Goal: Find specific page/section

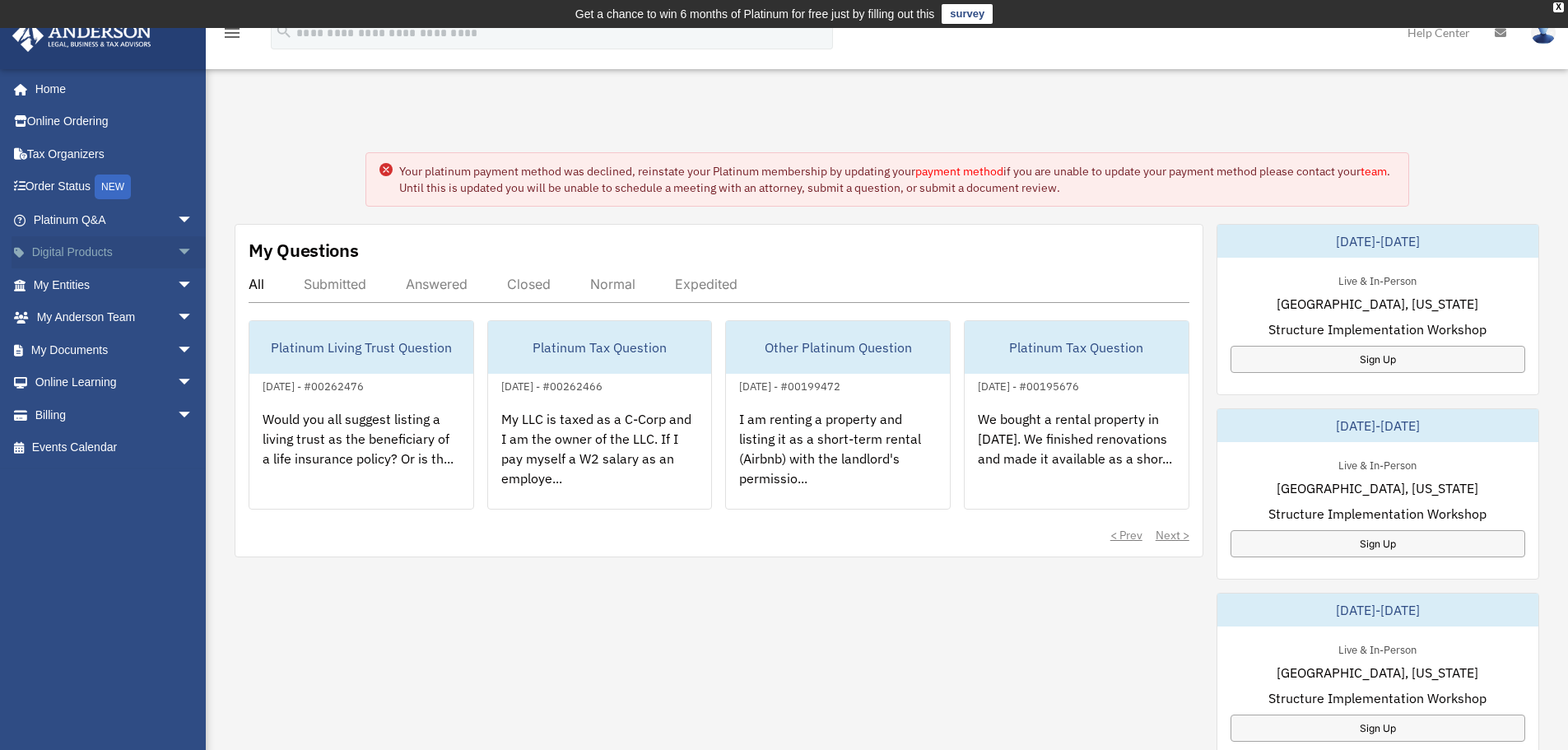
click at [144, 248] on link "Digital Products arrow_drop_down" at bounding box center [114, 253] width 206 height 33
click at [177, 251] on span "arrow_drop_down" at bounding box center [193, 253] width 33 height 34
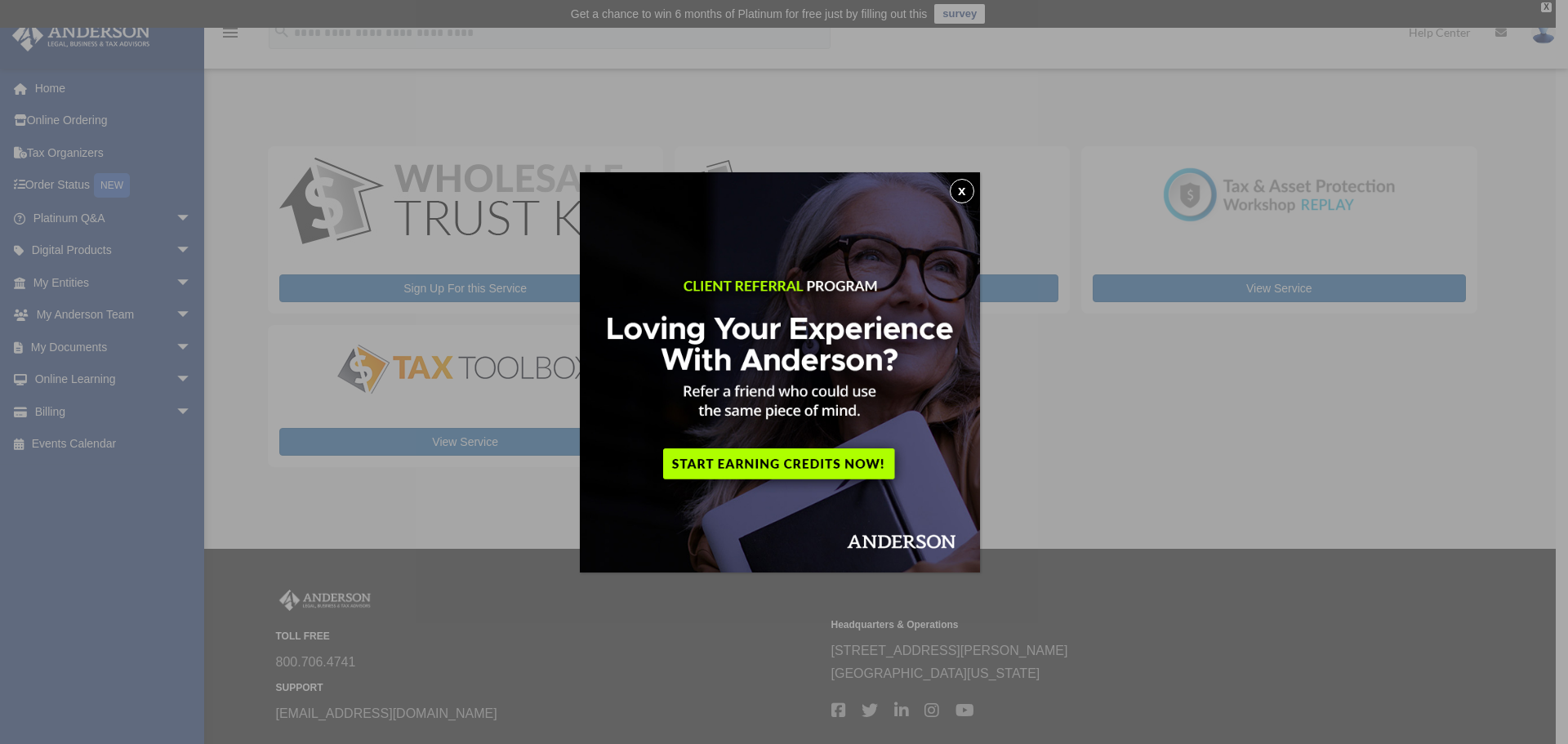
click at [967, 198] on button "x" at bounding box center [962, 191] width 24 height 24
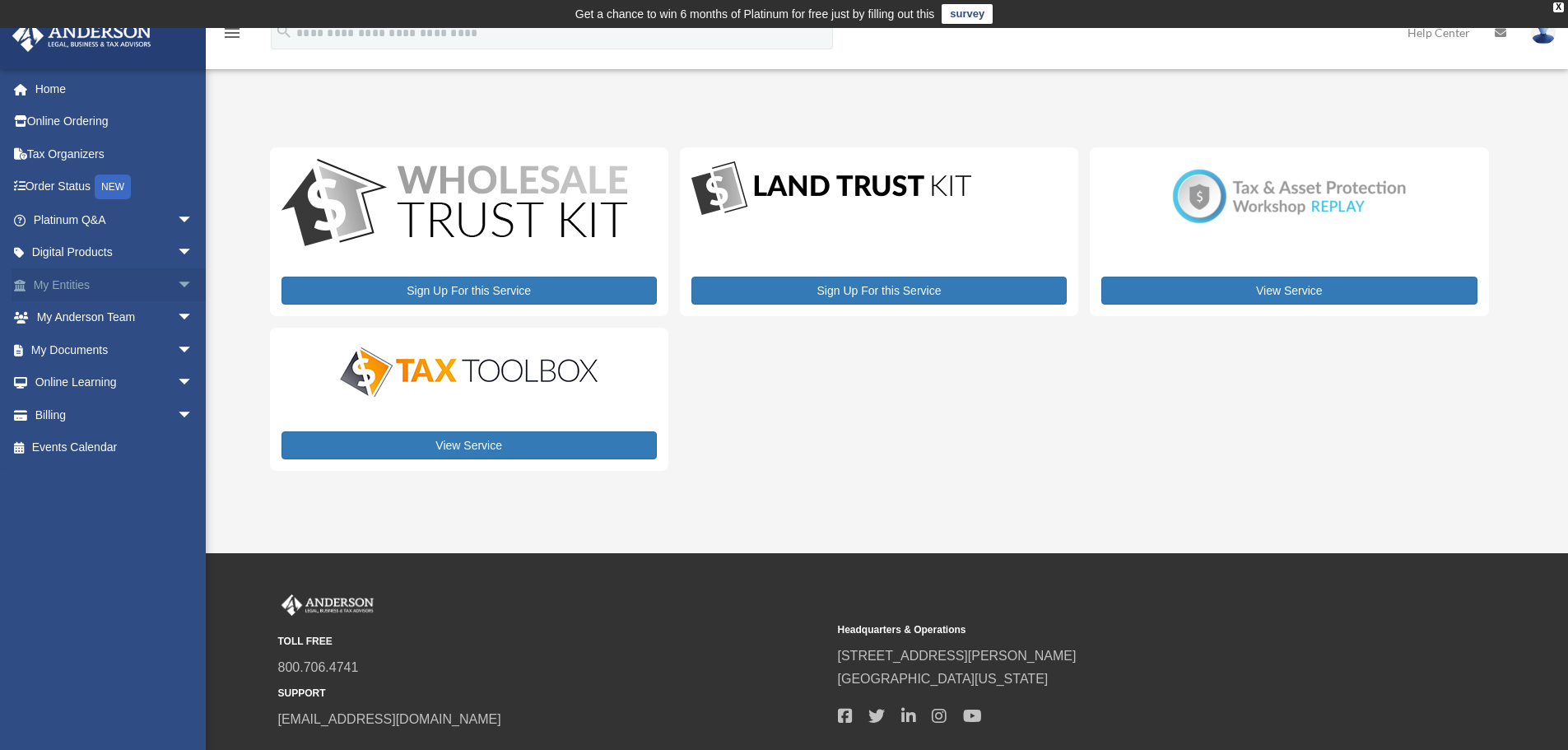
click at [177, 290] on span "arrow_drop_down" at bounding box center [193, 285] width 33 height 34
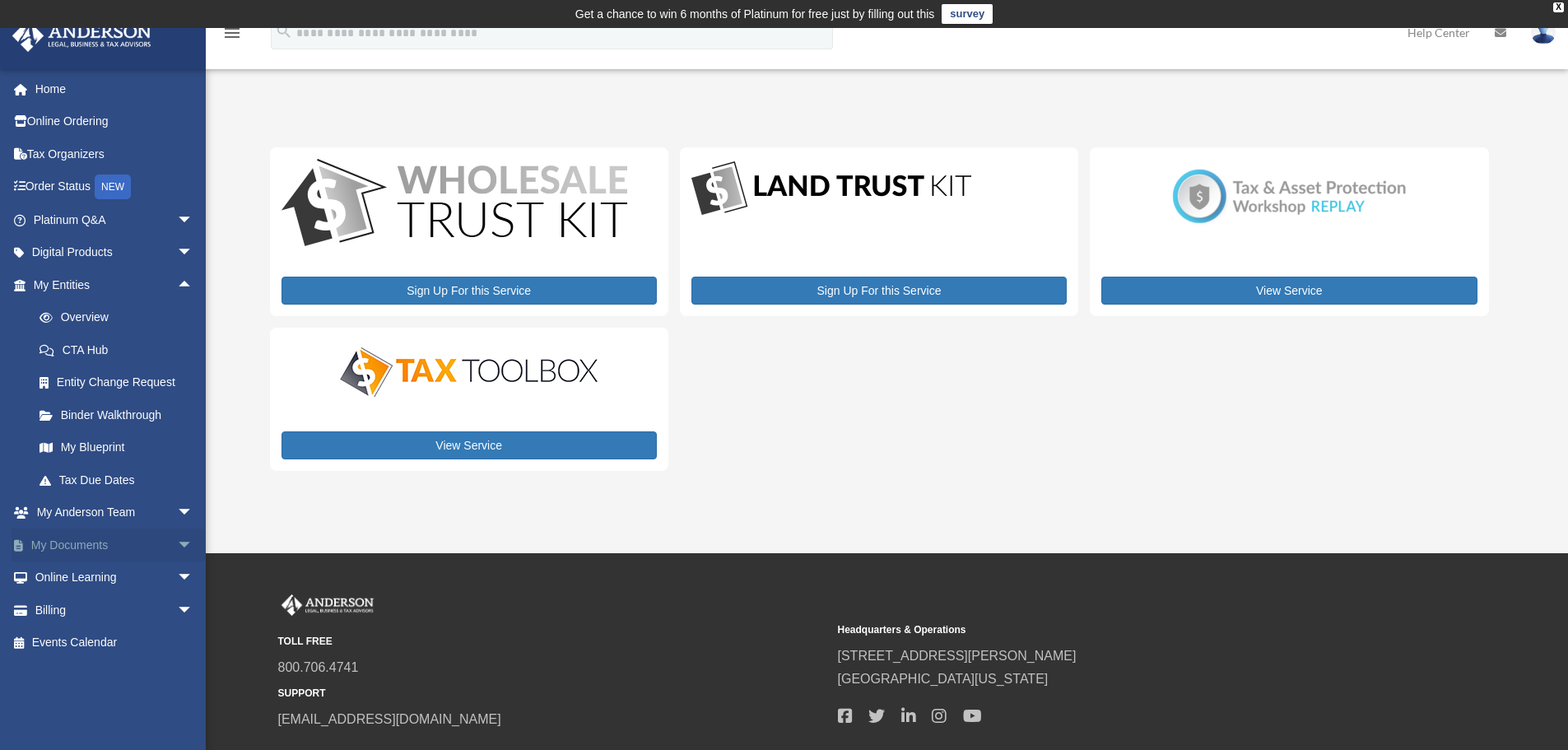
click at [177, 534] on span "arrow_drop_down" at bounding box center [193, 546] width 33 height 34
click at [121, 645] on link "Forms Library" at bounding box center [120, 643] width 195 height 33
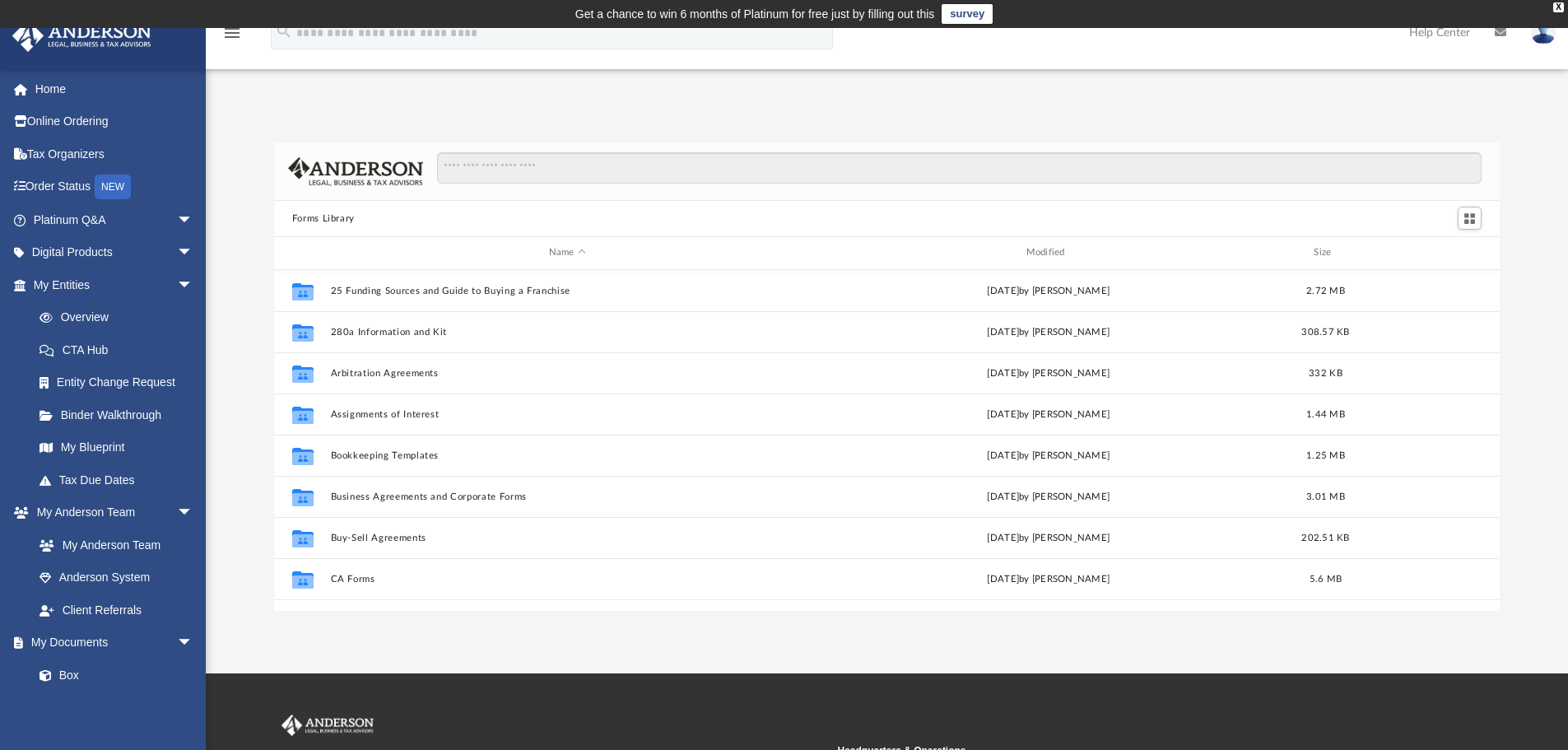
scroll to position [362, 1214]
click at [543, 170] on input "Search files and folders" at bounding box center [959, 168] width 1045 height 31
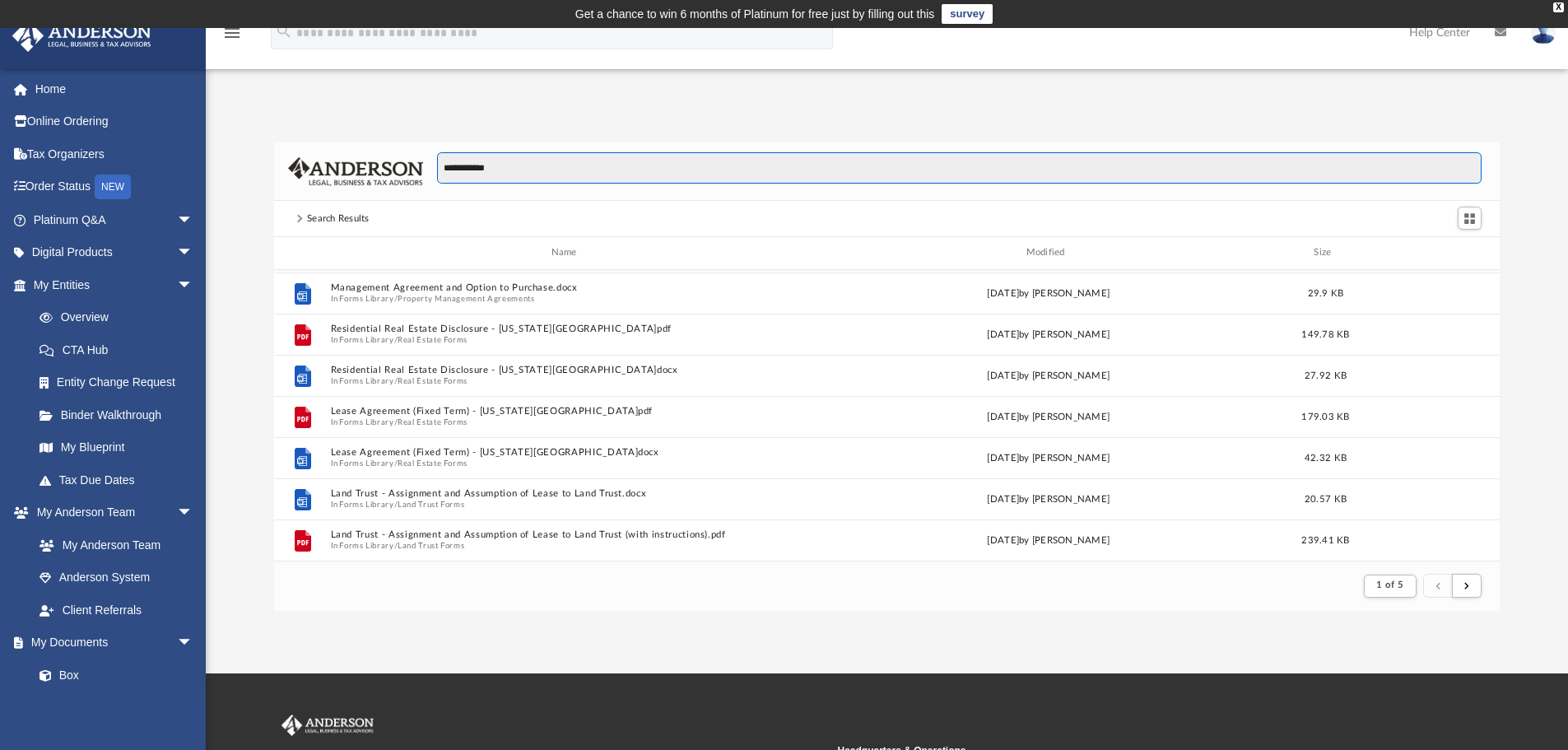
scroll to position [1727, 0]
type input "**********"
